Goal: Transaction & Acquisition: Purchase product/service

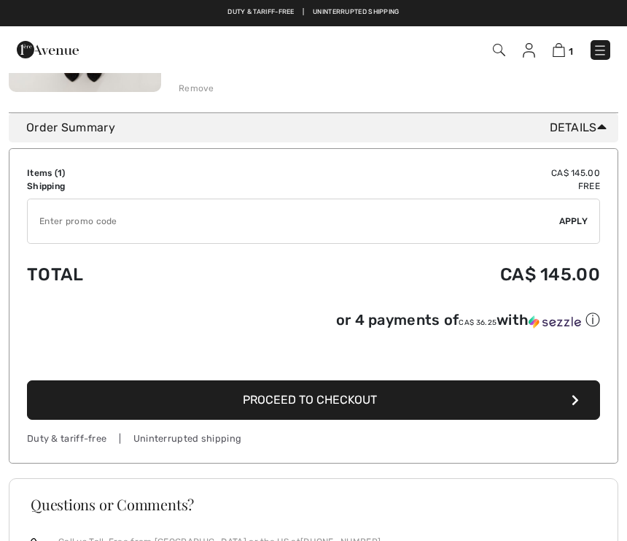
scroll to position [352, 0]
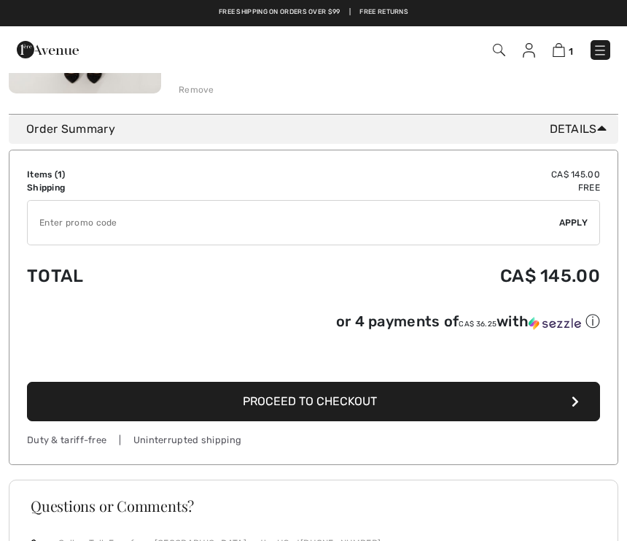
click at [587, 403] on button "Proceed to Checkout" at bounding box center [313, 401] width 573 height 39
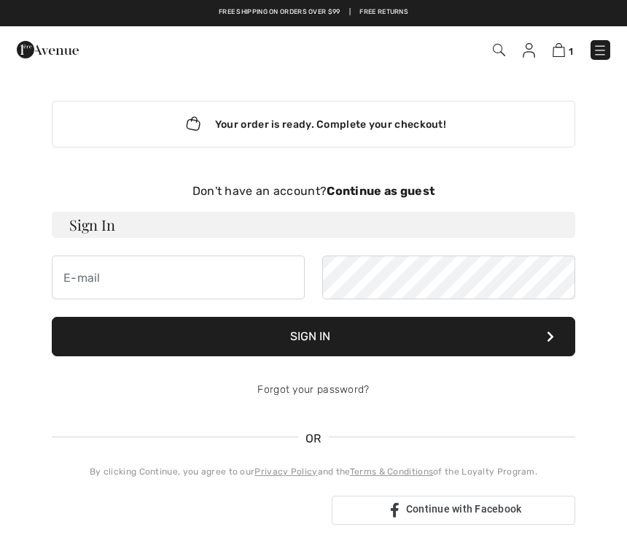
click at [286, 198] on div "Don't have an account? Continue as guest" at bounding box center [314, 191] width 524 height 18
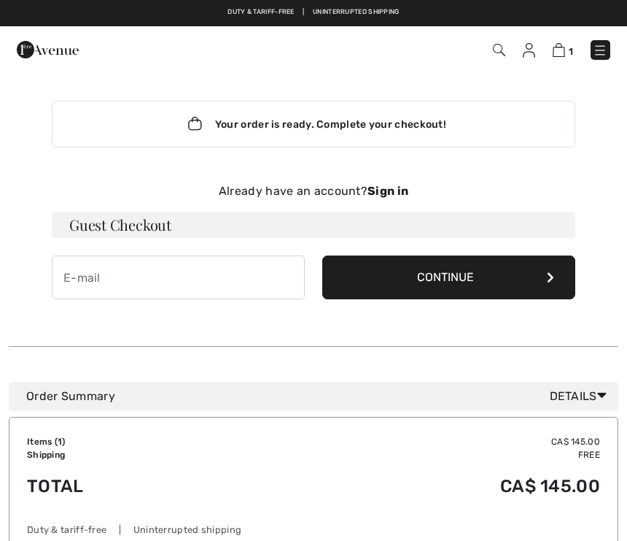
click at [175, 236] on h3 "Guest Checkout" at bounding box center [314, 225] width 524 height 26
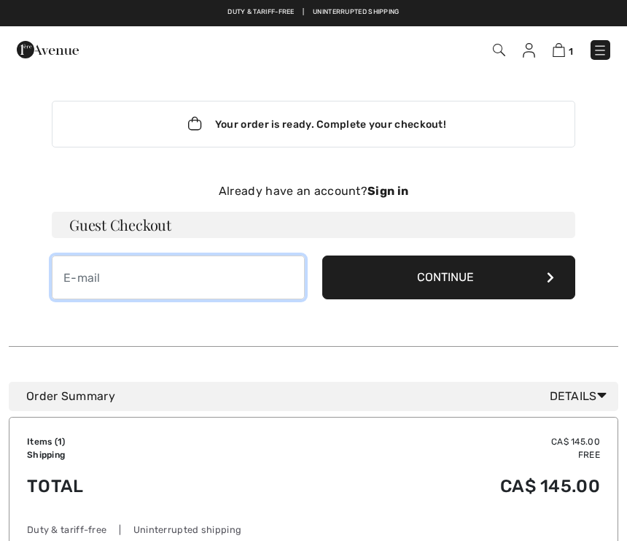
click at [133, 286] on input "email" at bounding box center [178, 277] width 253 height 44
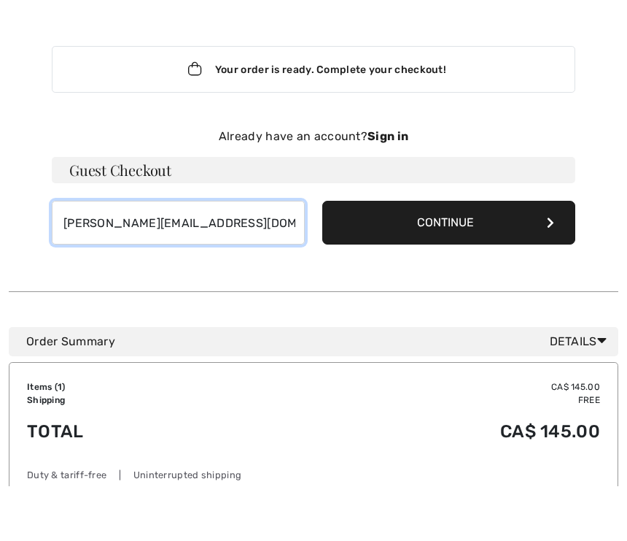
type input "gault@sympatico.ca"
click at [503, 255] on button "Continue" at bounding box center [448, 277] width 253 height 44
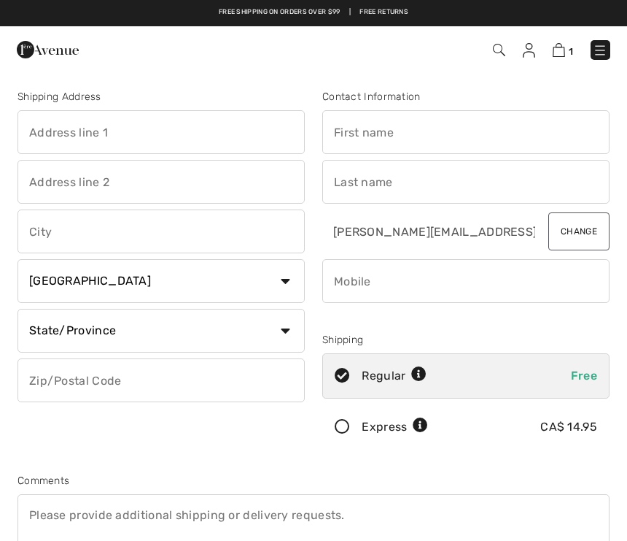
click at [74, 142] on input "text" at bounding box center [161, 132] width 287 height 44
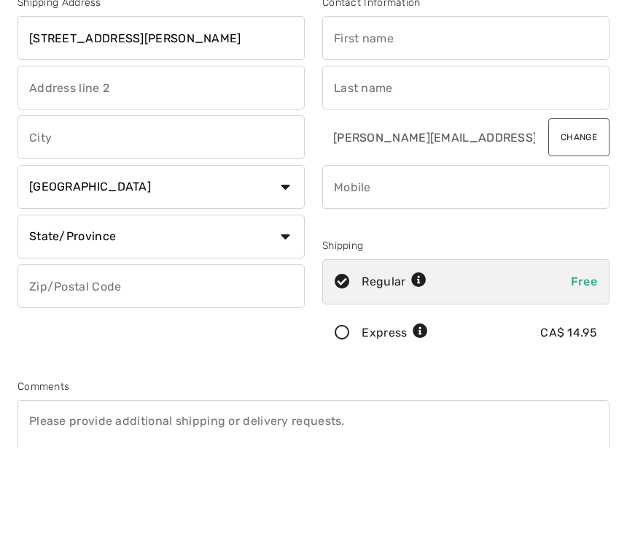
type input "114 Amelia Street"
click at [59, 209] on input "text" at bounding box center [161, 231] width 287 height 44
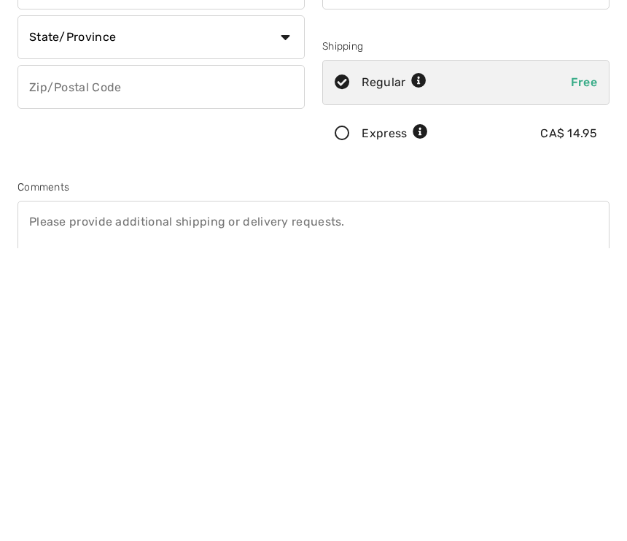
click at [287, 309] on select "State/Province Alberta British Columbia Manitoba New Brunswick Newfoundland and…" at bounding box center [161, 331] width 287 height 44
type input "Cornwall"
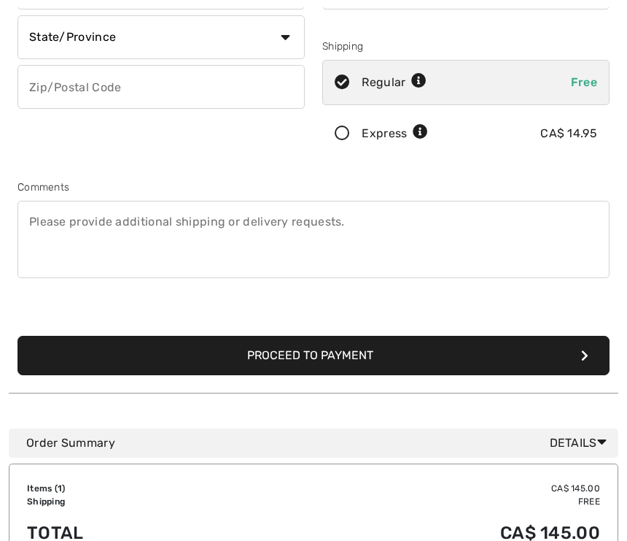
select select "ON"
click at [65, 101] on input "text" at bounding box center [161, 87] width 287 height 44
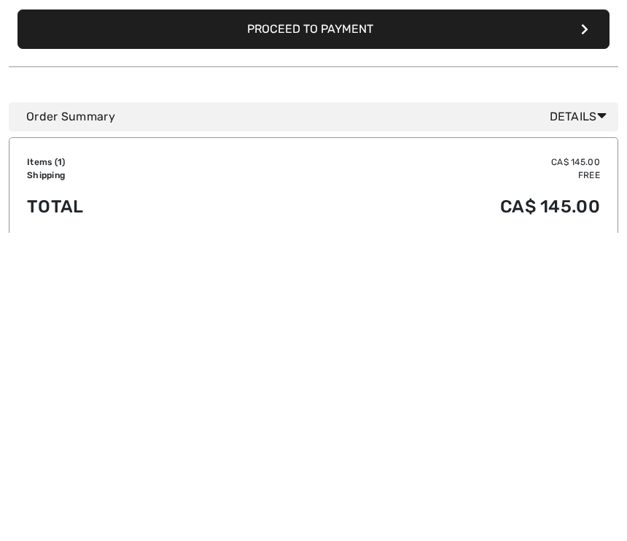
scroll to position [312, 0]
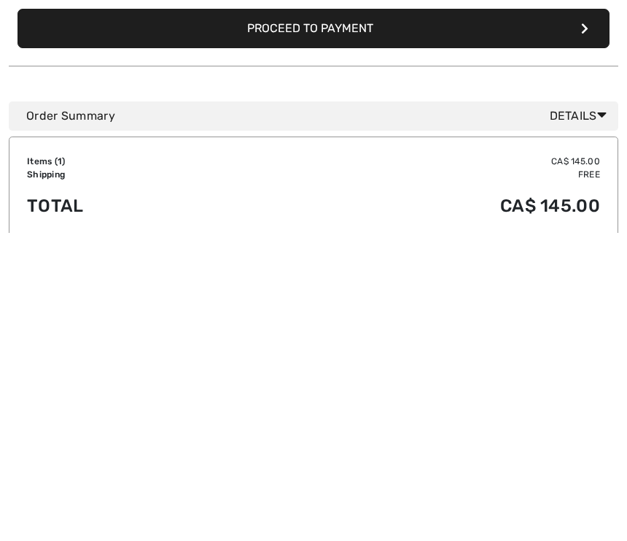
type input "K6H3P2"
click at [507, 317] on button "Proceed to Payment" at bounding box center [314, 336] width 592 height 39
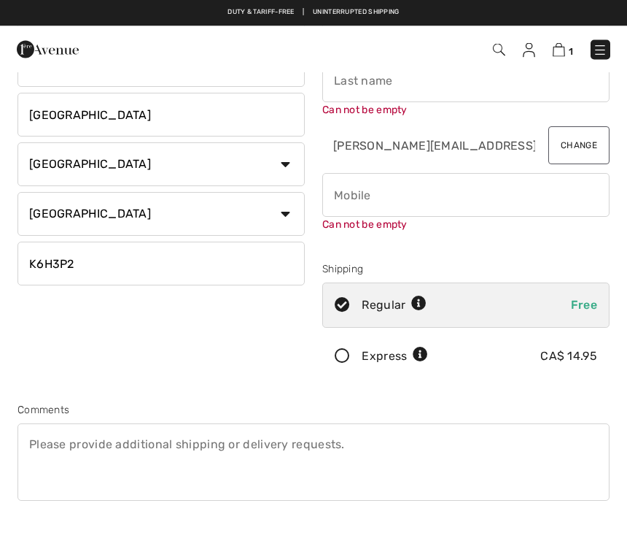
scroll to position [5, 0]
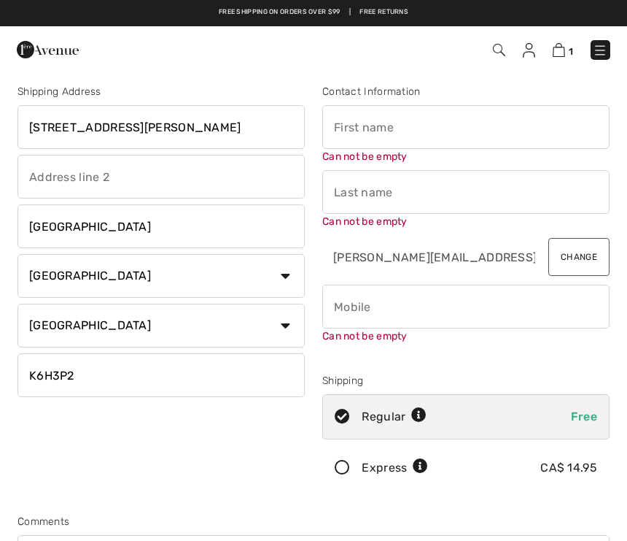
click at [382, 131] on input "text" at bounding box center [465, 127] width 287 height 44
type input "Mary"
click at [368, 201] on div "Can not be empty" at bounding box center [465, 199] width 287 height 59
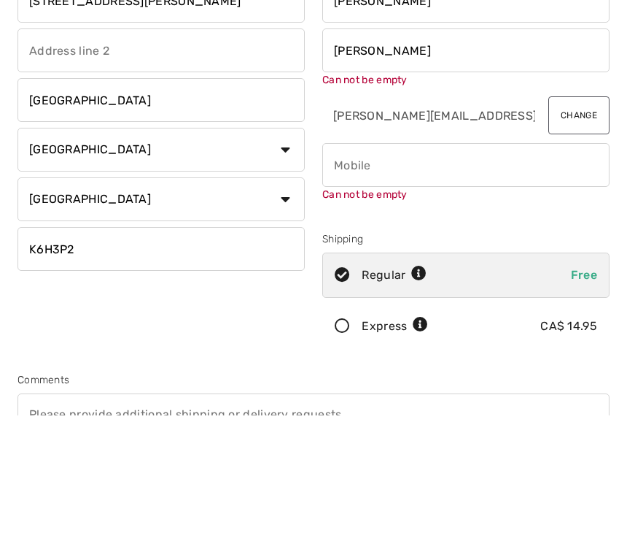
type input "[PERSON_NAME]"
click at [371, 269] on div "Can not be empty" at bounding box center [465, 298] width 287 height 59
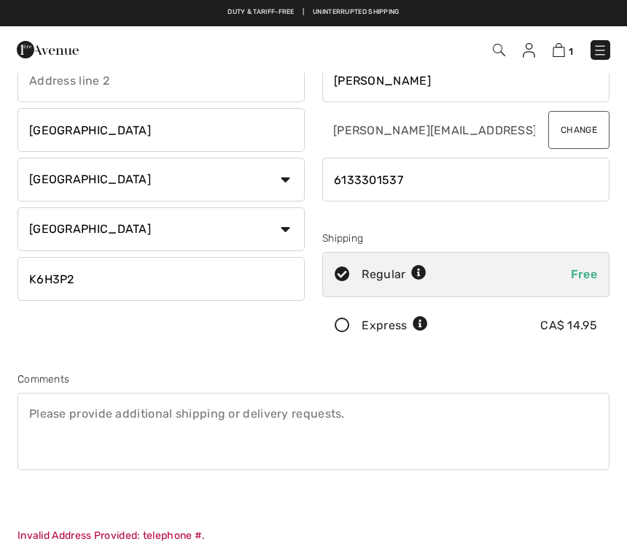
scroll to position [0, 0]
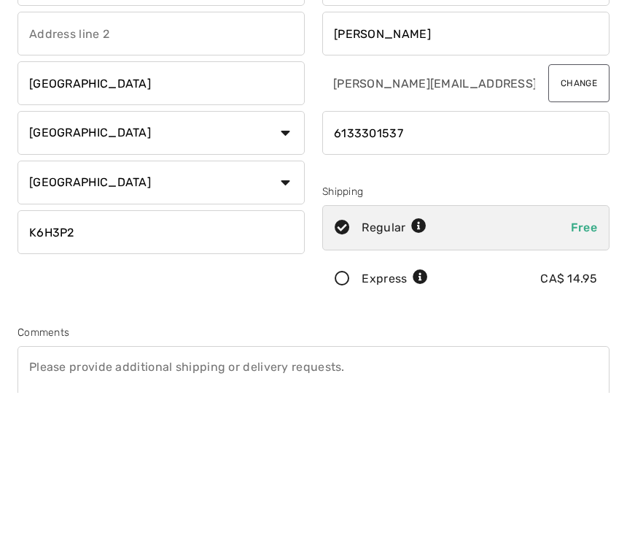
type input "6133301537"
click at [67, 358] on input "K6H3P2" at bounding box center [161, 380] width 287 height 44
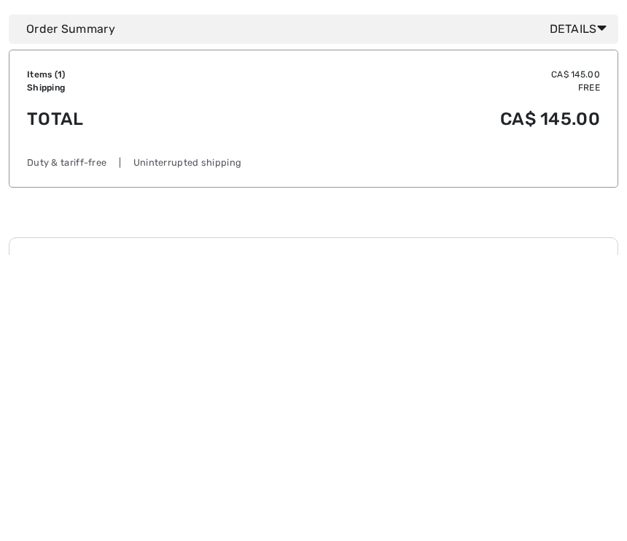
scroll to position [441, 0]
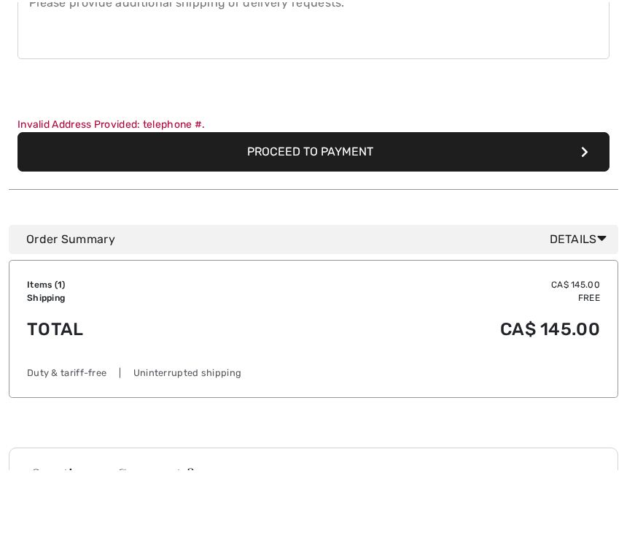
type input "K6H3P2"
click at [573, 203] on button "Proceed to Payment" at bounding box center [314, 222] width 592 height 39
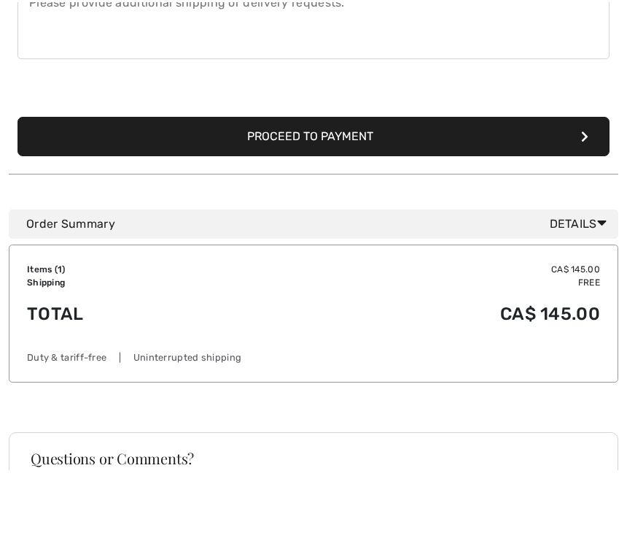
scroll to position [512, 0]
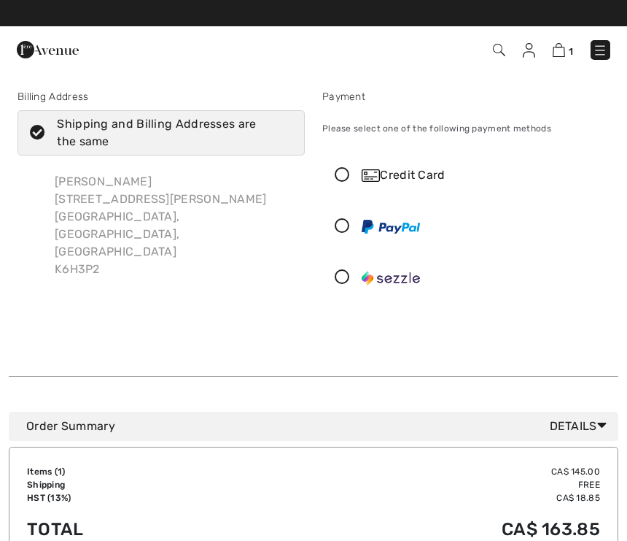
click at [351, 180] on icon at bounding box center [342, 175] width 39 height 15
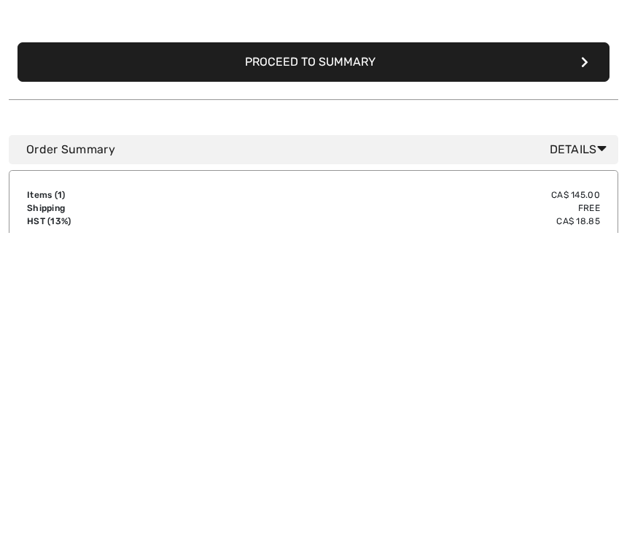
scroll to position [203, 0]
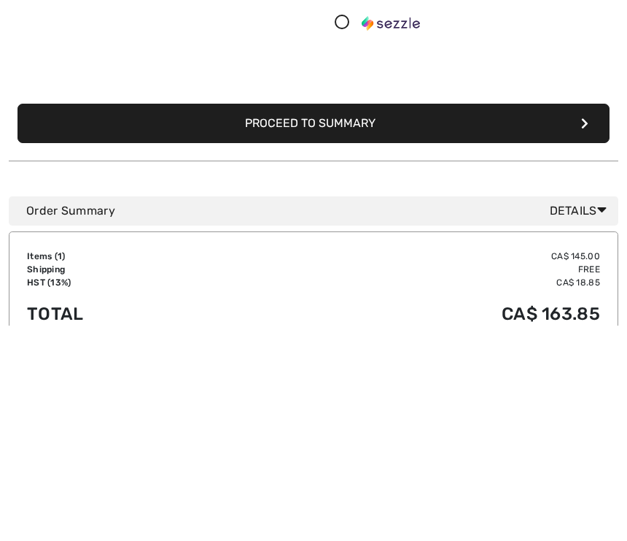
click at [586, 333] on icon "submit" at bounding box center [584, 339] width 7 height 12
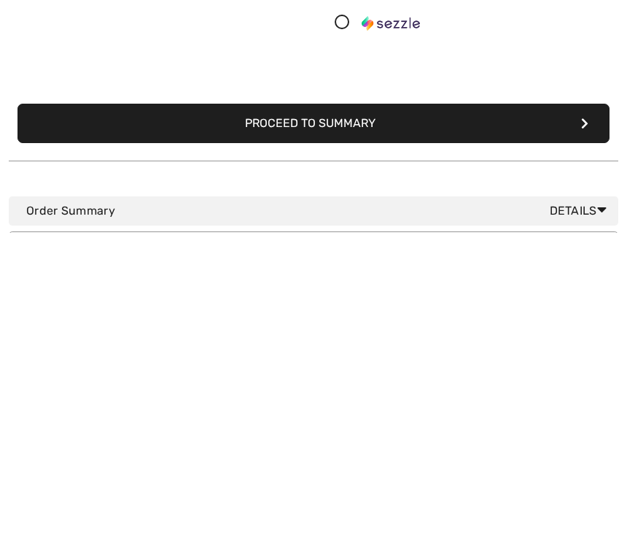
scroll to position [154, 0]
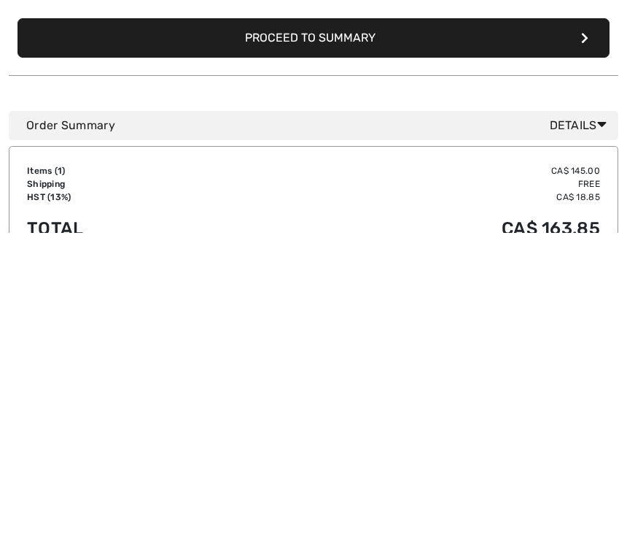
click at [579, 326] on button "Proceed to Summary" at bounding box center [314, 345] width 592 height 39
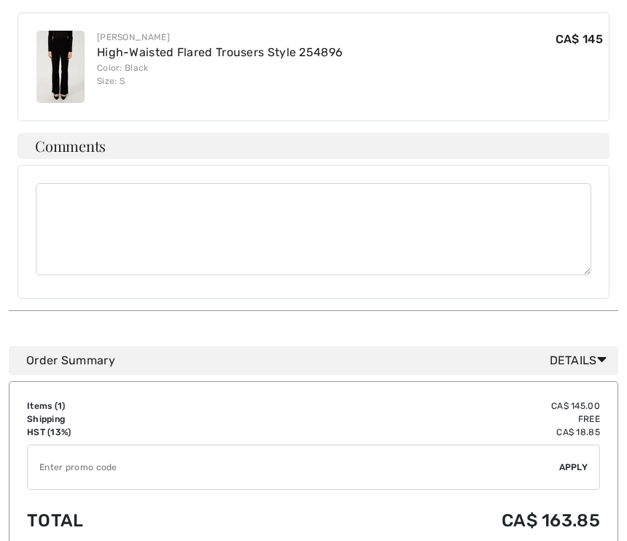
scroll to position [896, 0]
click at [399, 445] on input "TEXT" at bounding box center [294, 467] width 532 height 44
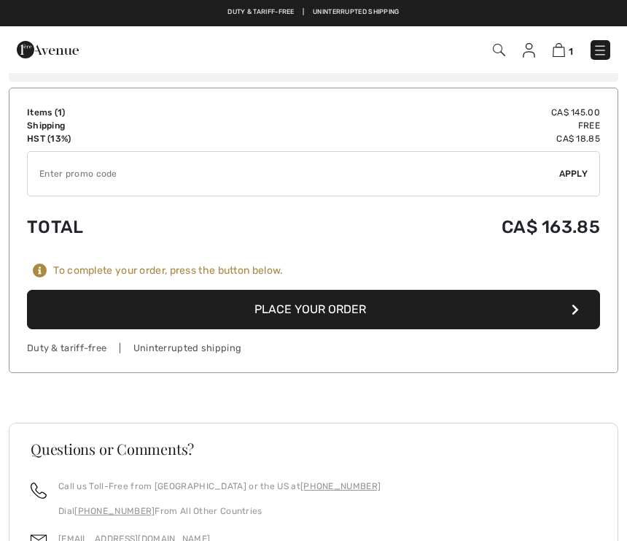
scroll to position [1190, 0]
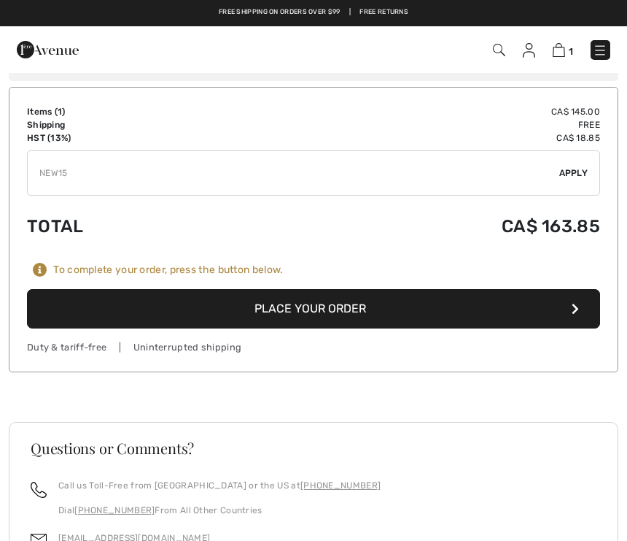
type input "NEW15"
click at [585, 150] on div "✔ Apply Remove" at bounding box center [313, 172] width 573 height 45
click at [576, 166] on span "Apply" at bounding box center [574, 172] width 29 height 13
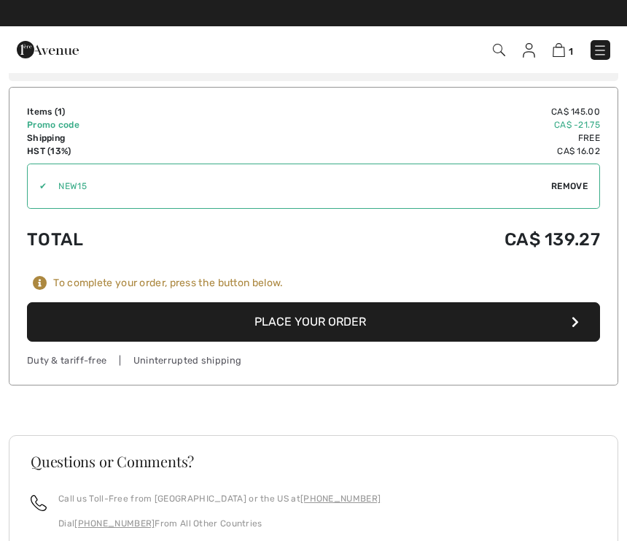
click at [545, 302] on button "Place Your Order" at bounding box center [313, 321] width 573 height 39
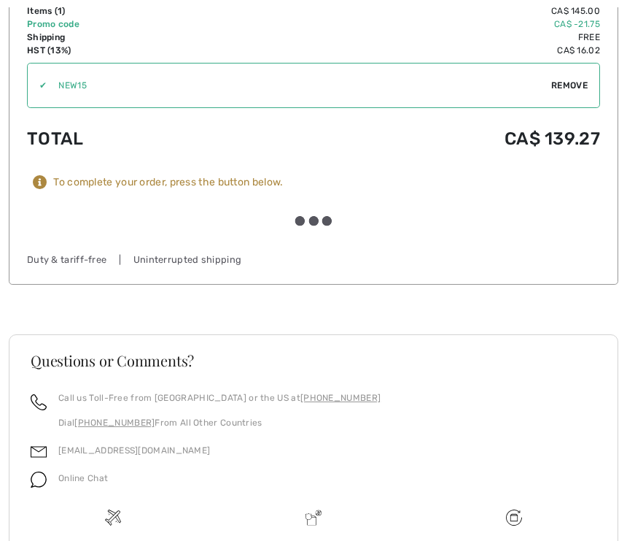
scroll to position [1360, 0]
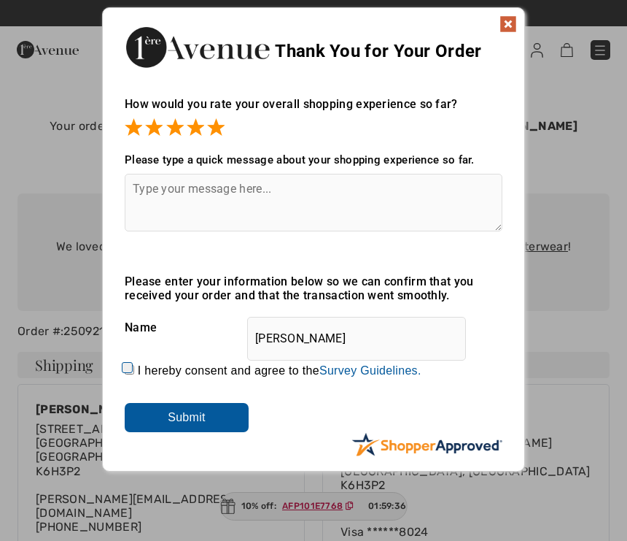
click at [187, 205] on textarea at bounding box center [314, 203] width 378 height 58
type textarea "E"
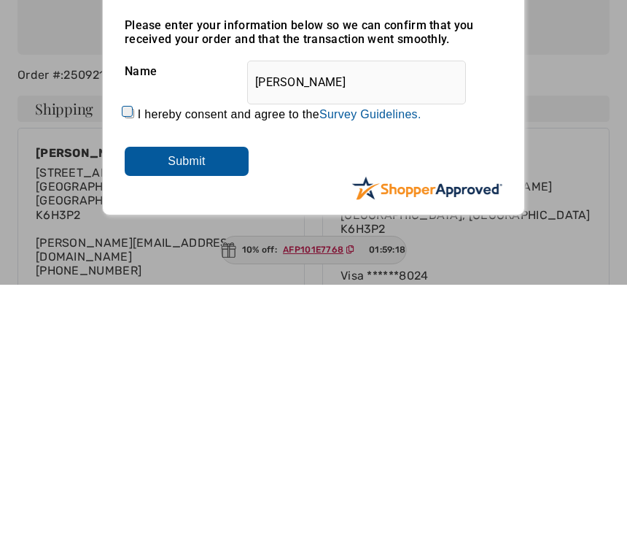
type textarea "Very easy"
click at [212, 403] on input "Submit" at bounding box center [187, 417] width 124 height 29
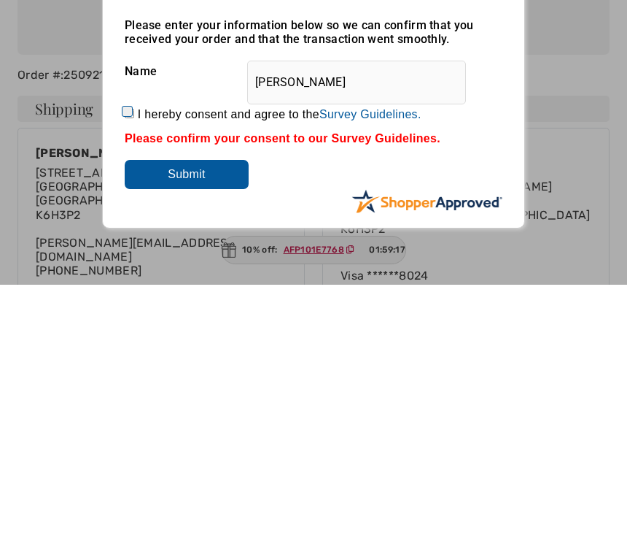
scroll to position [256, 0]
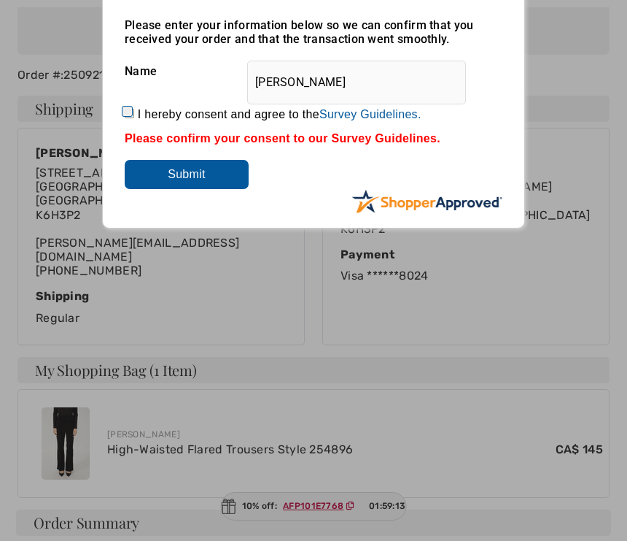
click at [424, 148] on div "Please enter your information below so we can confirm that you received your or…" at bounding box center [314, 103] width 378 height 171
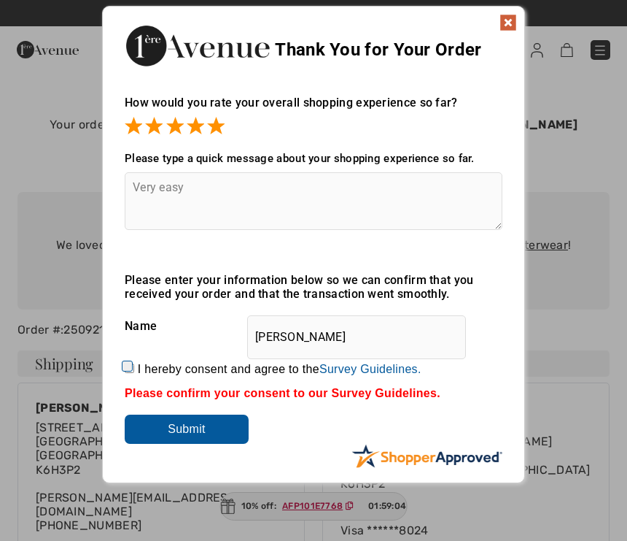
scroll to position [0, 0]
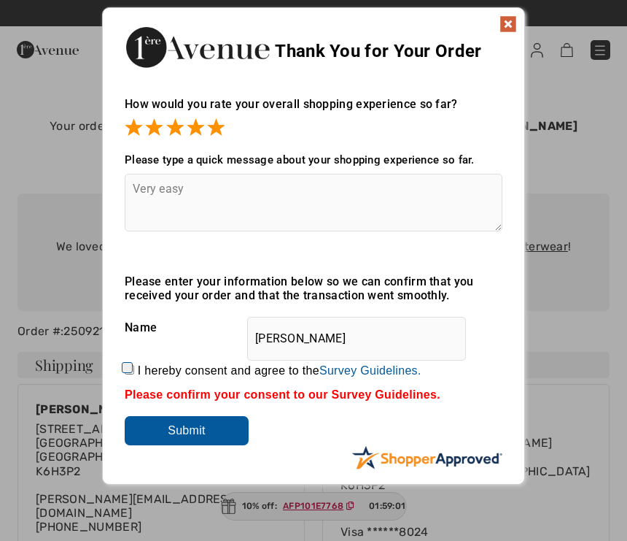
click at [422, 398] on div "Please confirm your consent to our Survey Guidelines." at bounding box center [314, 394] width 378 height 13
click at [432, 395] on div "Please confirm your consent to our Survey Guidelines." at bounding box center [314, 394] width 378 height 13
click at [206, 401] on div "Please confirm your consent to our Survey Guidelines." at bounding box center [314, 394] width 378 height 13
click at [224, 436] on input "Submit" at bounding box center [187, 430] width 124 height 29
click at [201, 434] on input "Submit" at bounding box center [187, 430] width 124 height 29
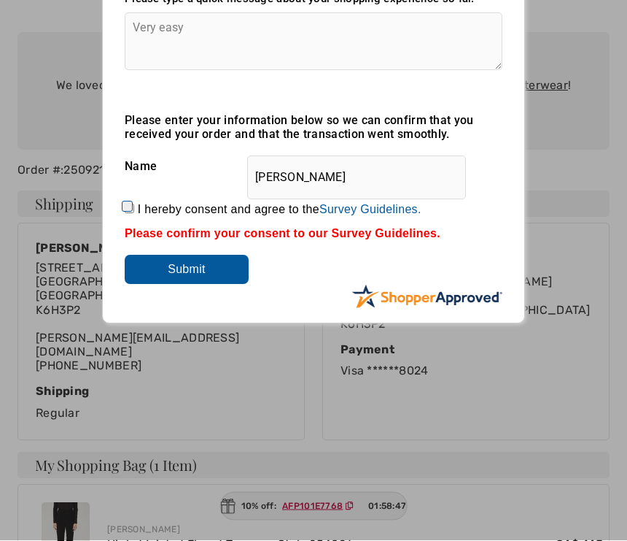
scroll to position [161, 0]
click at [149, 214] on label "I hereby consent and agree to the By submitting a review, you grant permission …" at bounding box center [280, 209] width 284 height 13
click at [134, 213] on input "I hereby consent and agree to the By submitting a review, you grant permission …" at bounding box center [129, 208] width 9 height 9
checkbox input "true"
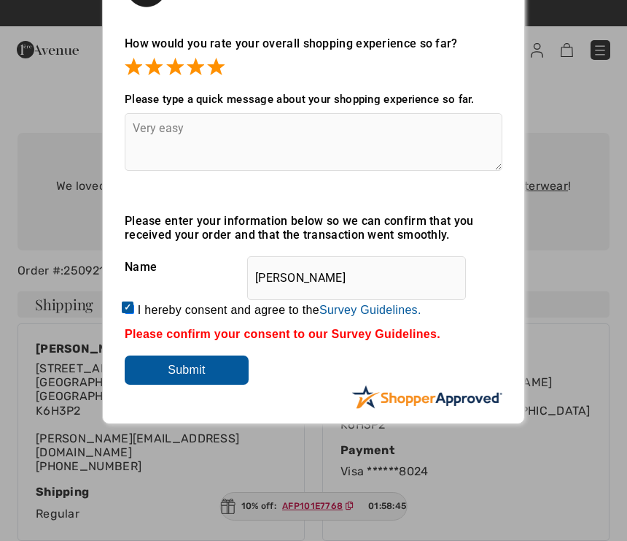
scroll to position [0, 0]
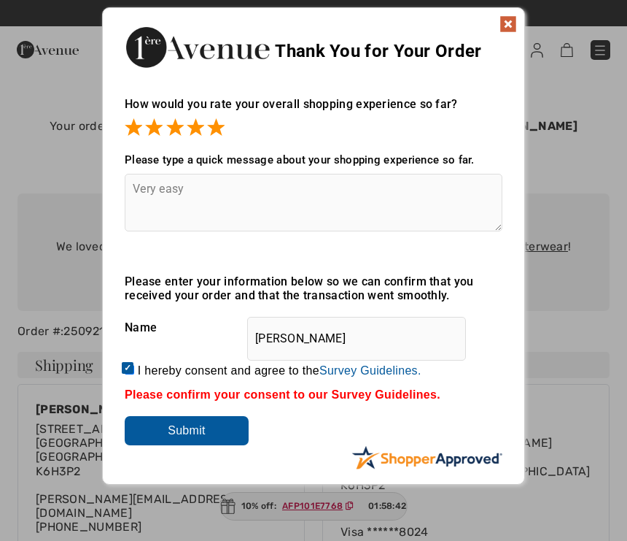
click at [235, 429] on input "Submit" at bounding box center [187, 430] width 124 height 29
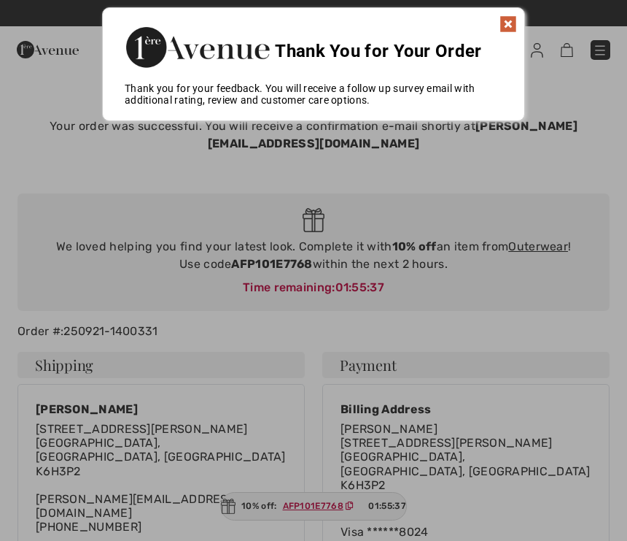
click at [511, 22] on img at bounding box center [509, 24] width 18 height 18
